Goal: Task Accomplishment & Management: Use online tool/utility

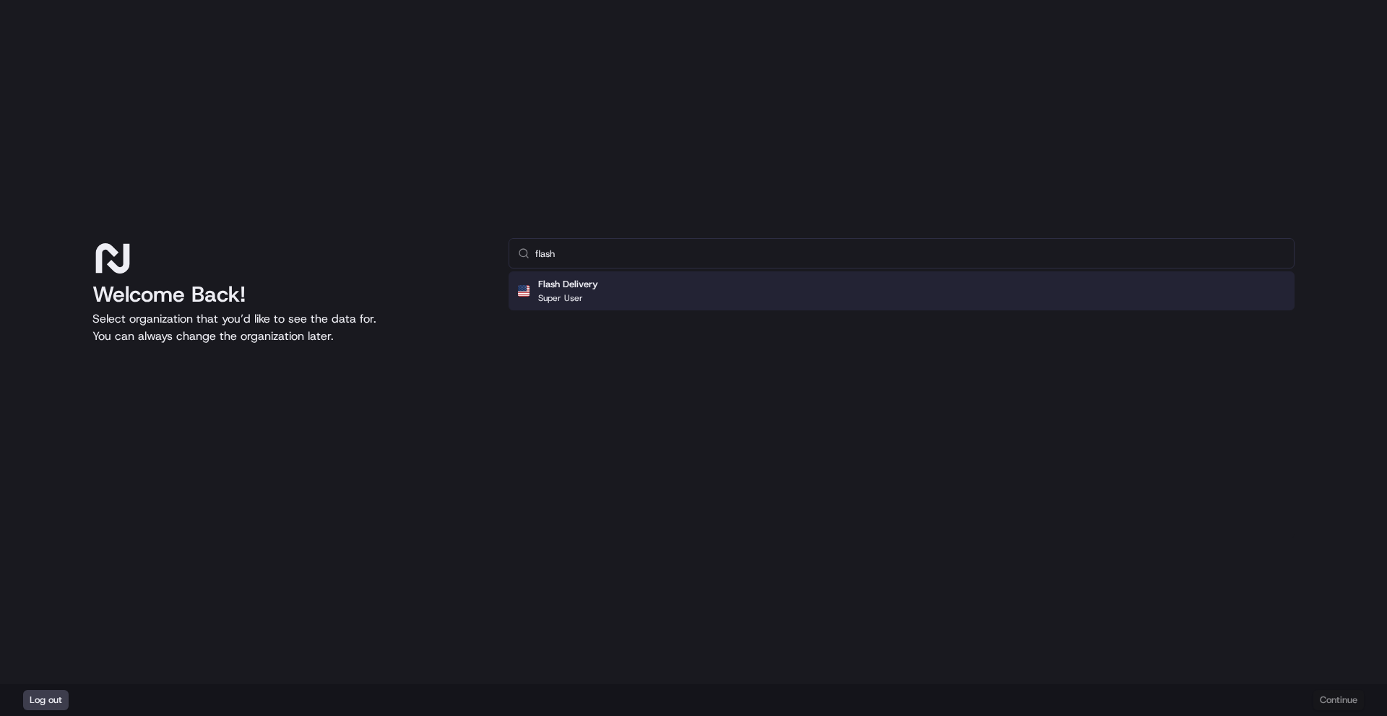
type input "flash"
click at [568, 298] on p "Super User" at bounding box center [560, 299] width 45 height 12
click at [1333, 702] on button "Continue" at bounding box center [1338, 700] width 51 height 20
